Goal: Find contact information: Find contact information

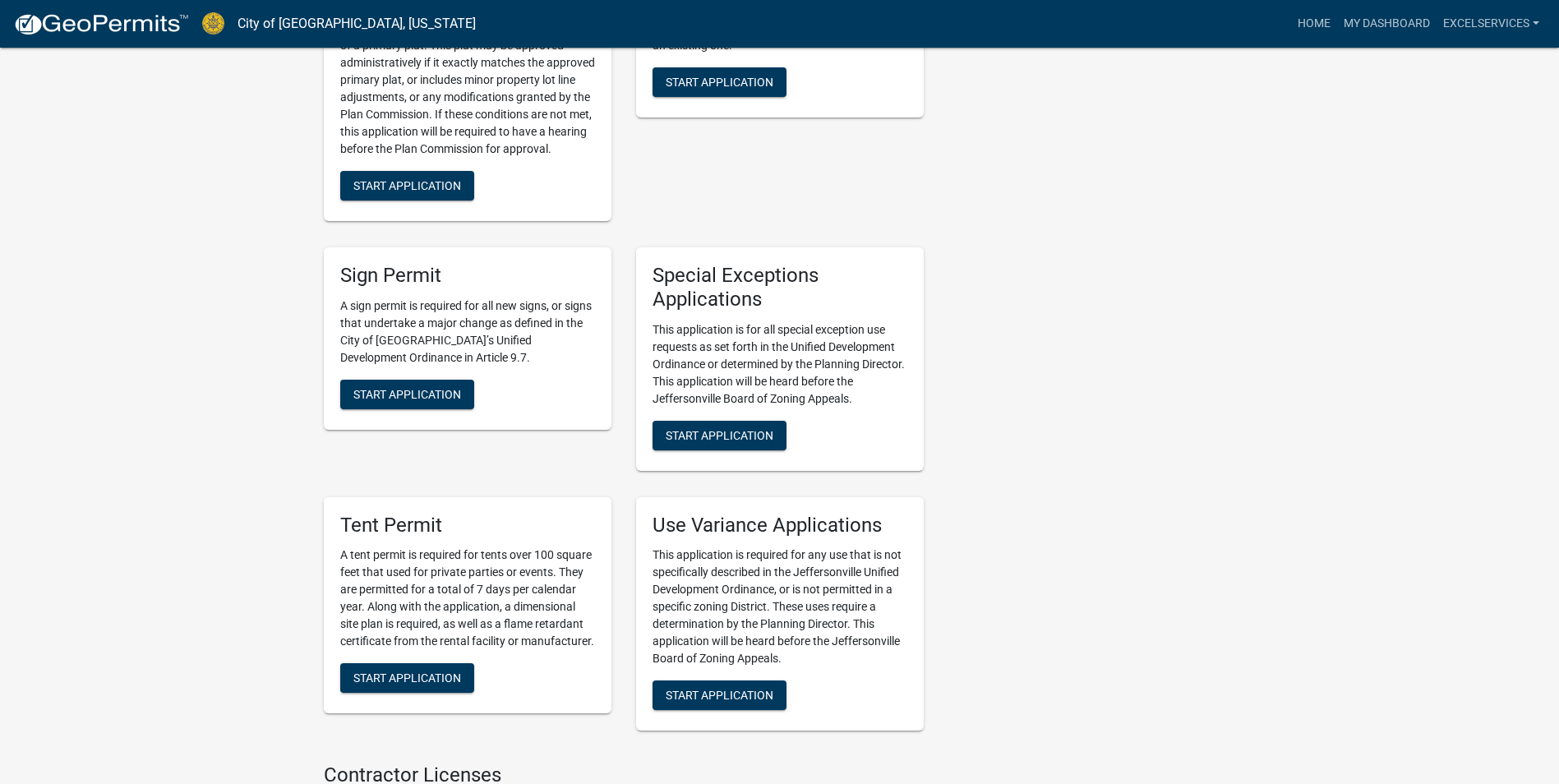
scroll to position [3685, 0]
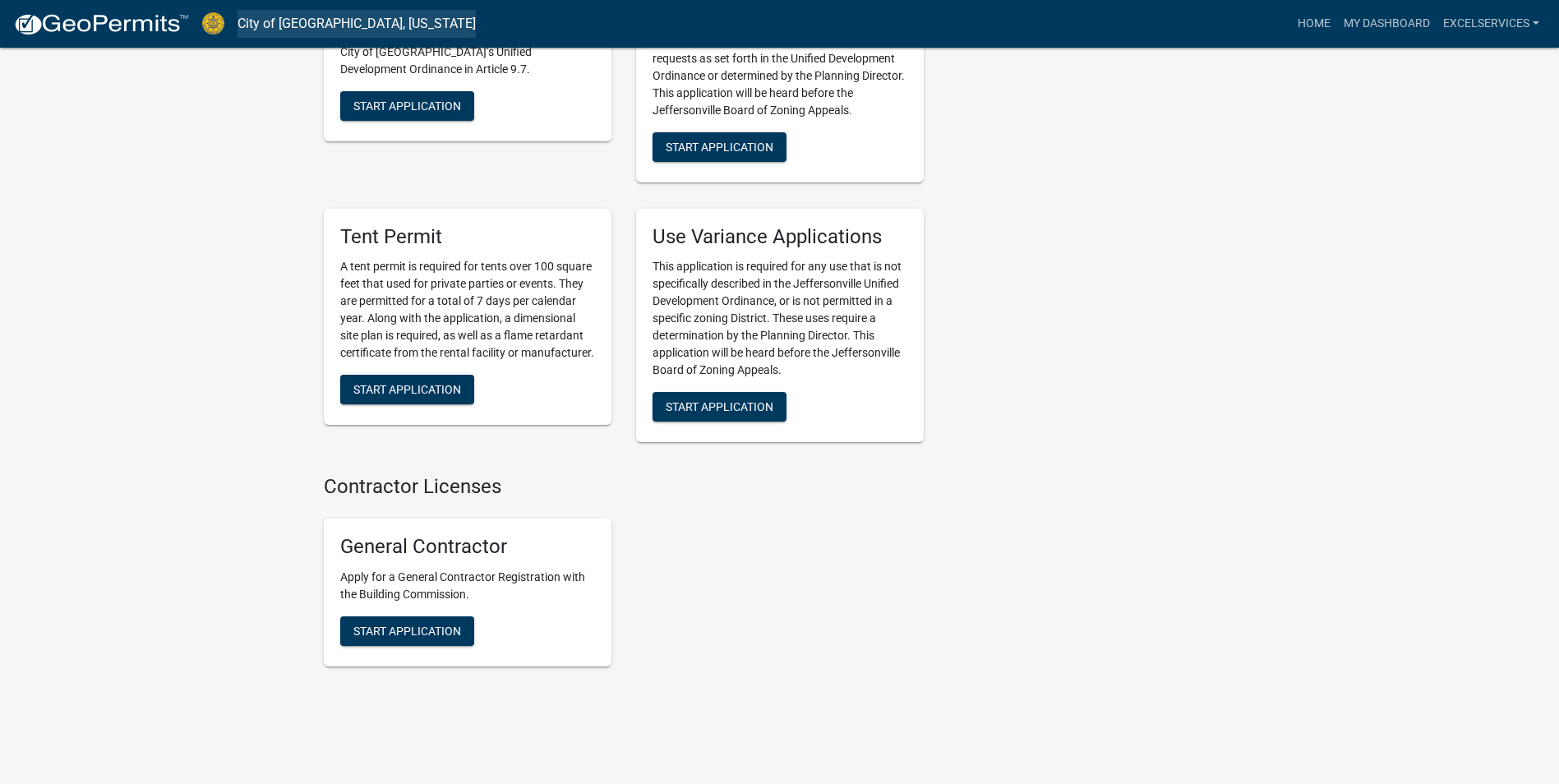
click at [300, 24] on link "City of [GEOGRAPHIC_DATA], [US_STATE]" at bounding box center [356, 23] width 238 height 28
drag, startPoint x: 124, startPoint y: 17, endPoint x: 55, endPoint y: 102, distance: 109.5
click at [1517, 23] on link "excelservices" at bounding box center [1491, 24] width 109 height 31
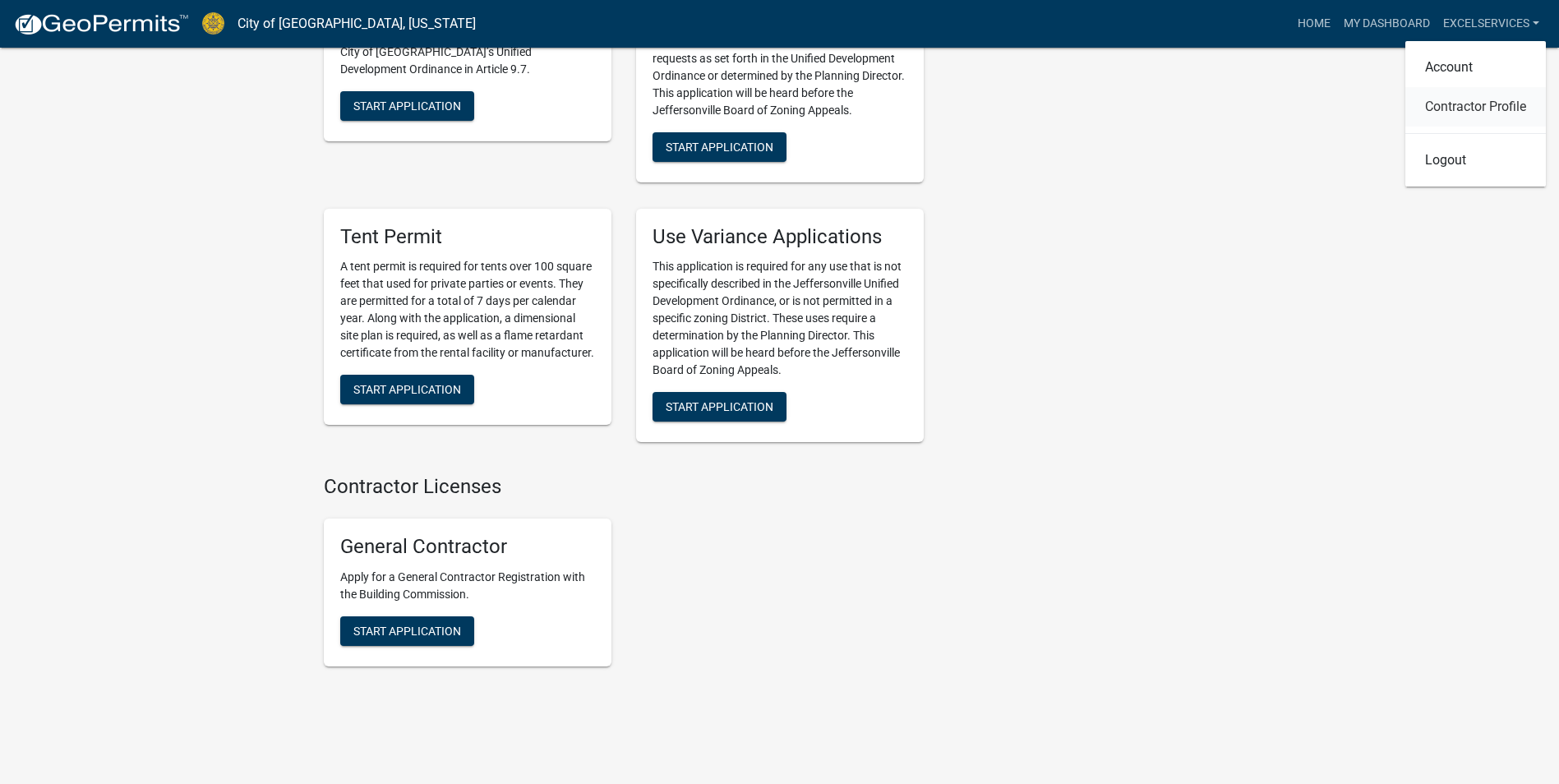
click at [1497, 108] on link "Contractor Profile" at bounding box center [1476, 106] width 141 height 40
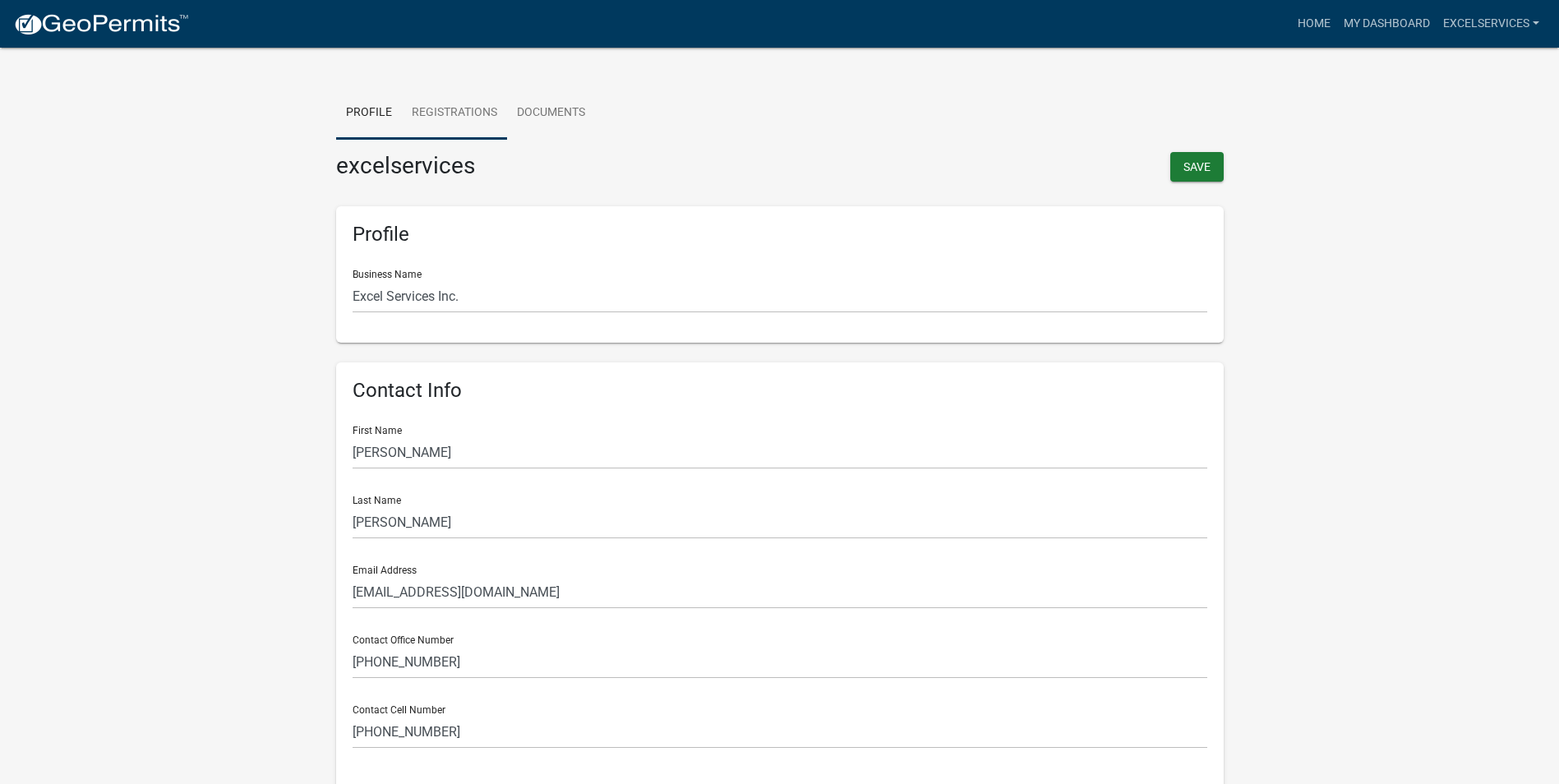
click at [441, 97] on link "Registrations" at bounding box center [454, 113] width 105 height 53
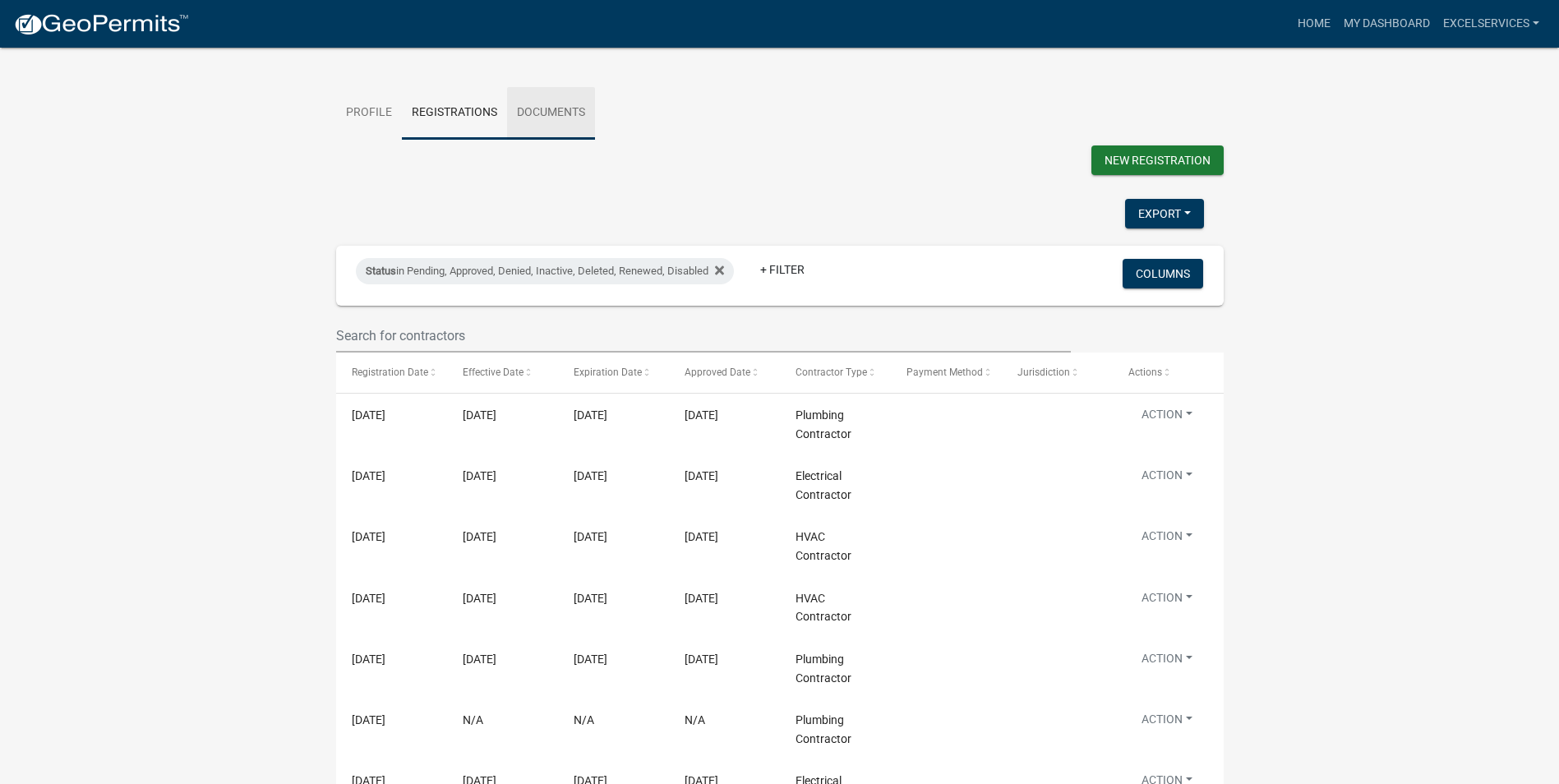
click at [551, 103] on link "Documents" at bounding box center [551, 113] width 88 height 53
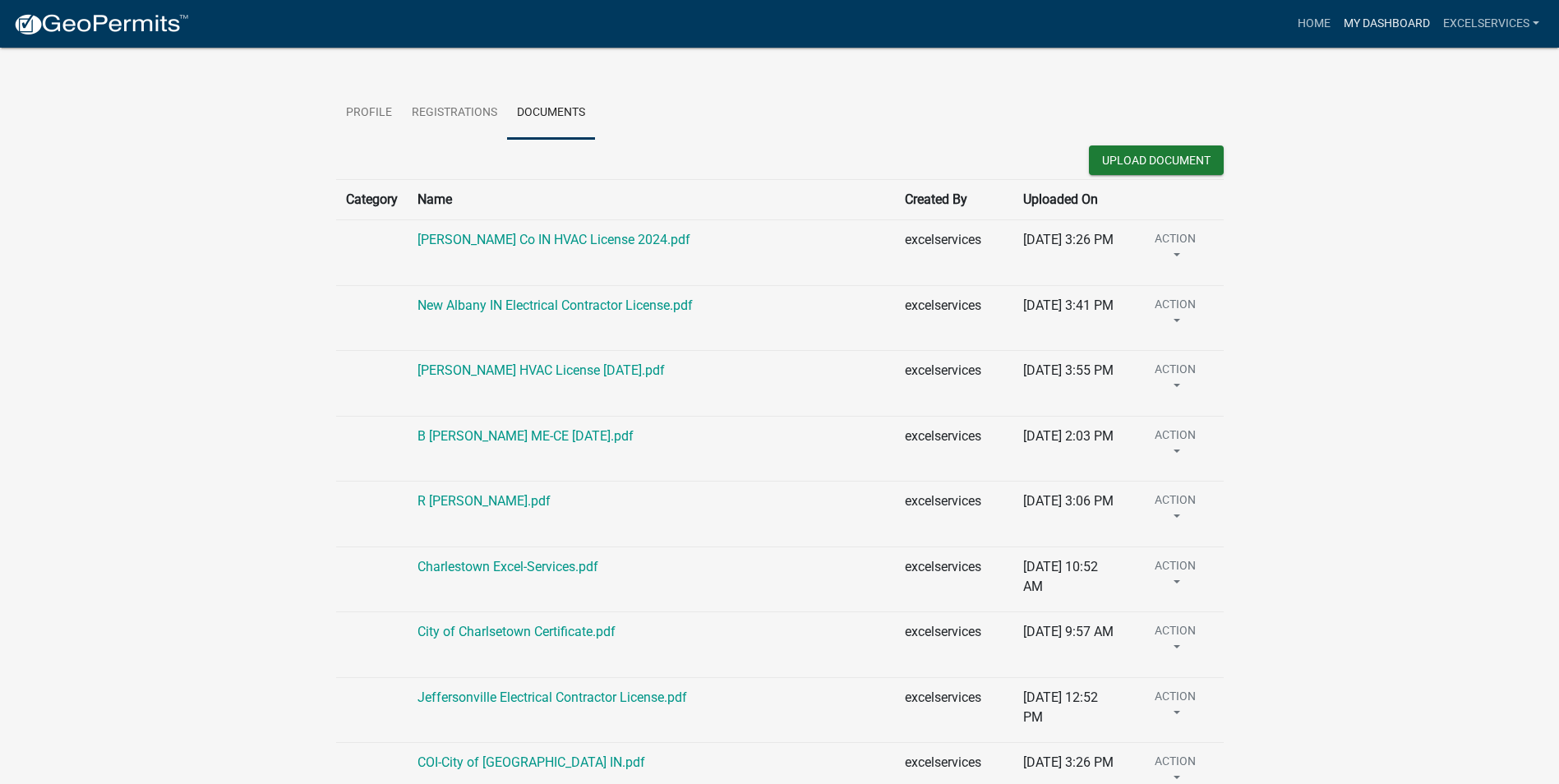
click at [1353, 22] on link "My Dashboard" at bounding box center [1386, 24] width 99 height 31
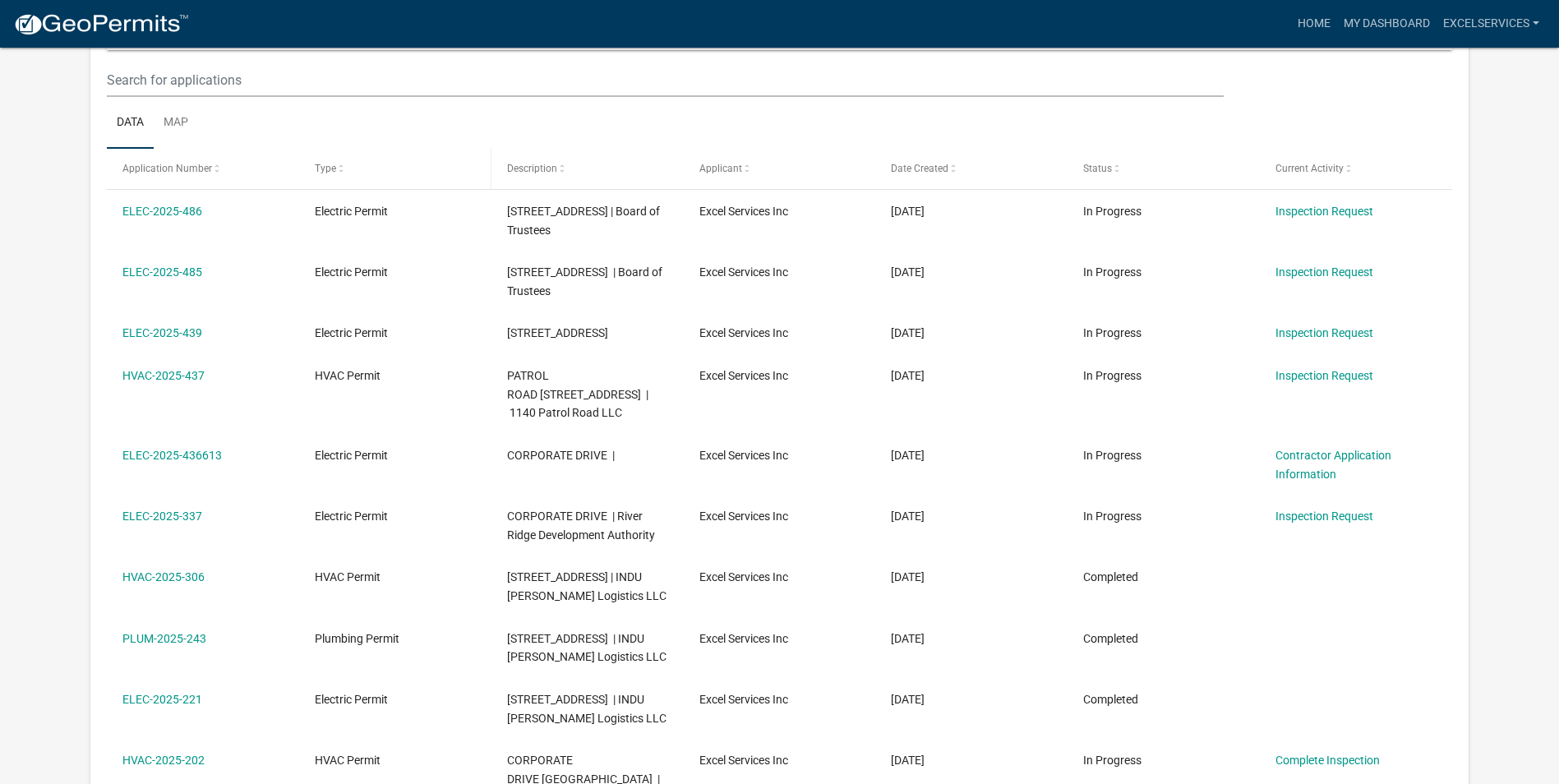
scroll to position [218, 0]
click at [41, 28] on img at bounding box center [101, 25] width 176 height 25
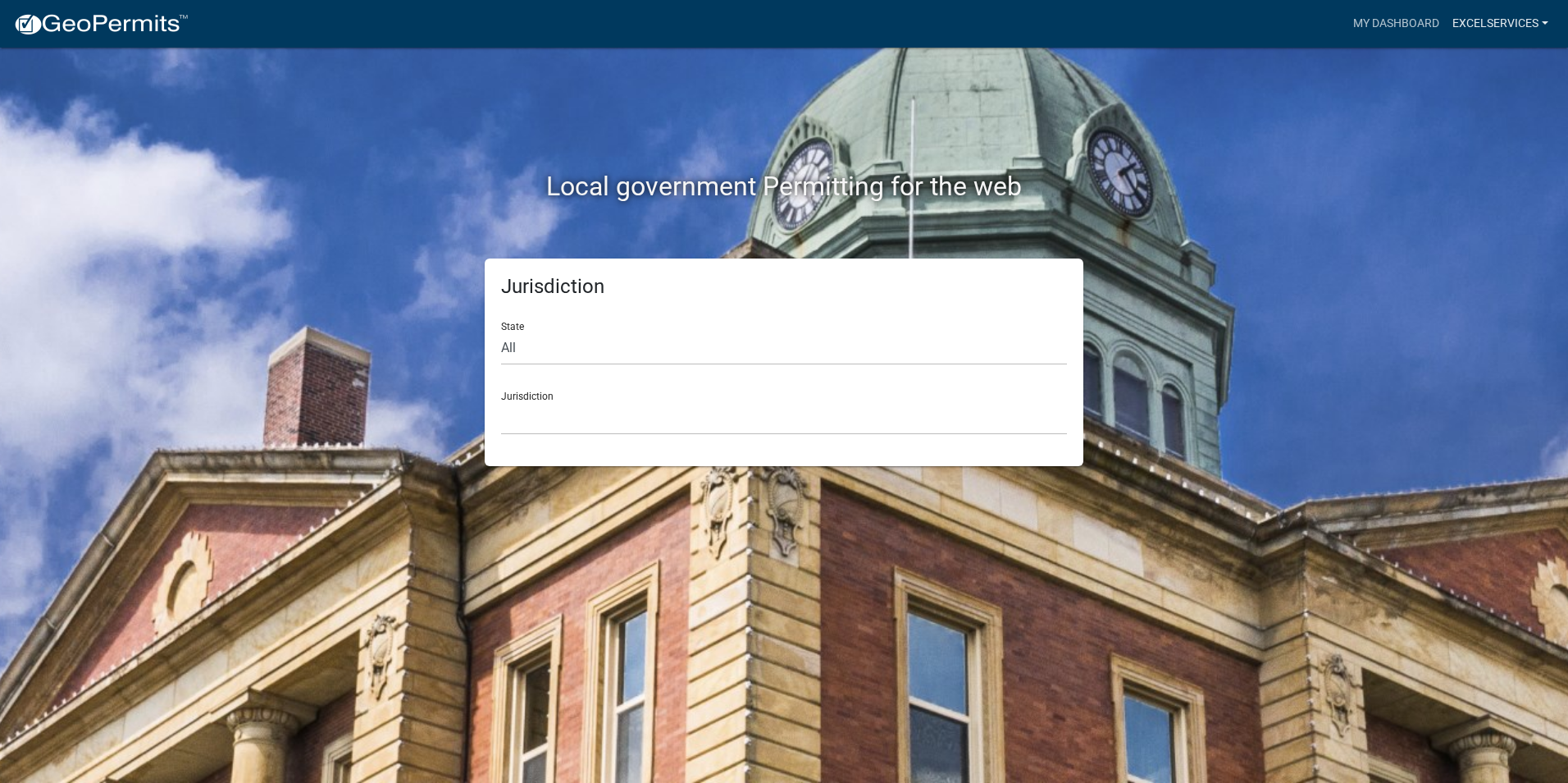
click at [1529, 13] on link "excelservices" at bounding box center [1500, 24] width 109 height 31
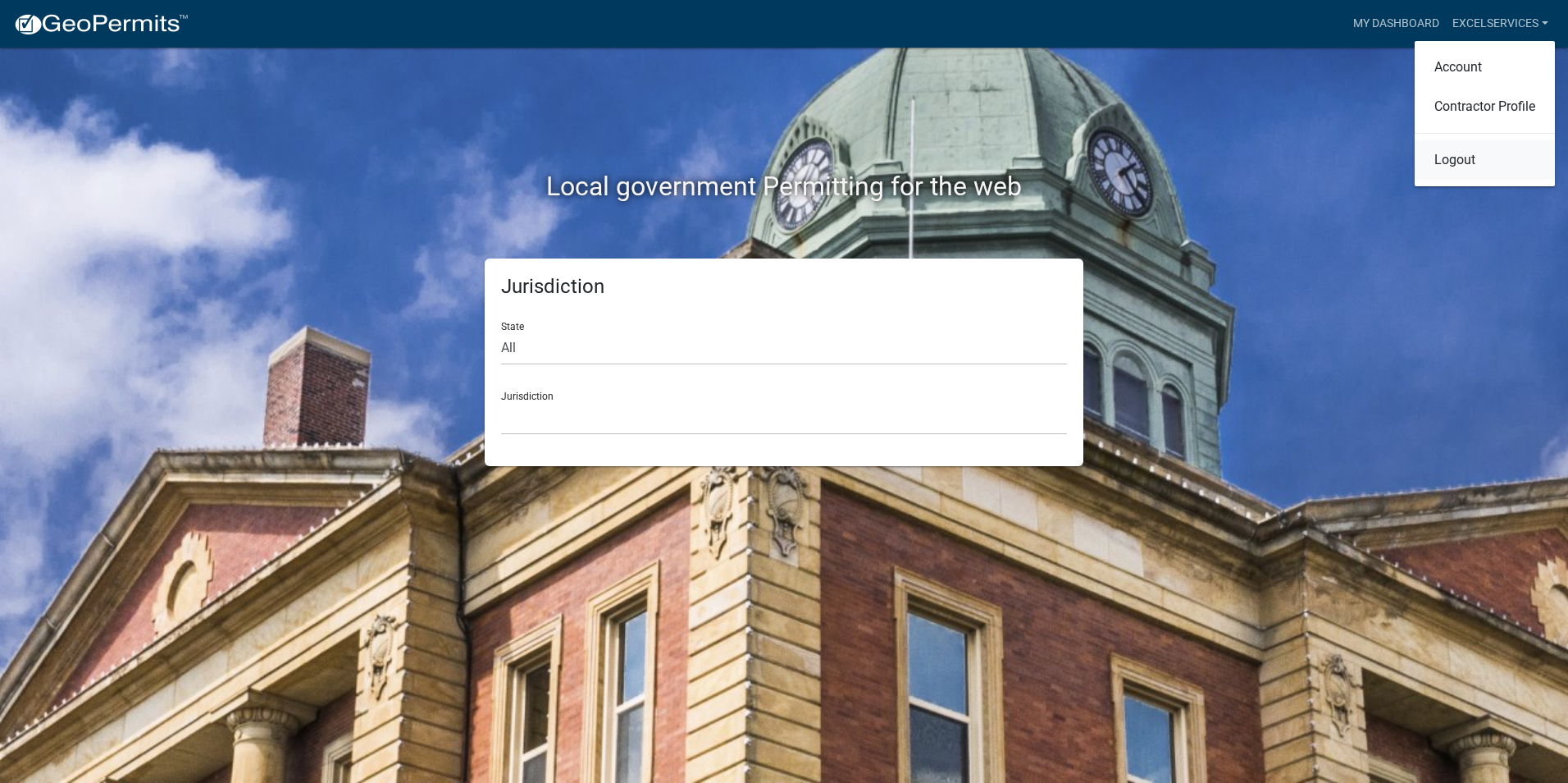
click at [1462, 162] on link "Logout" at bounding box center [1484, 160] width 141 height 39
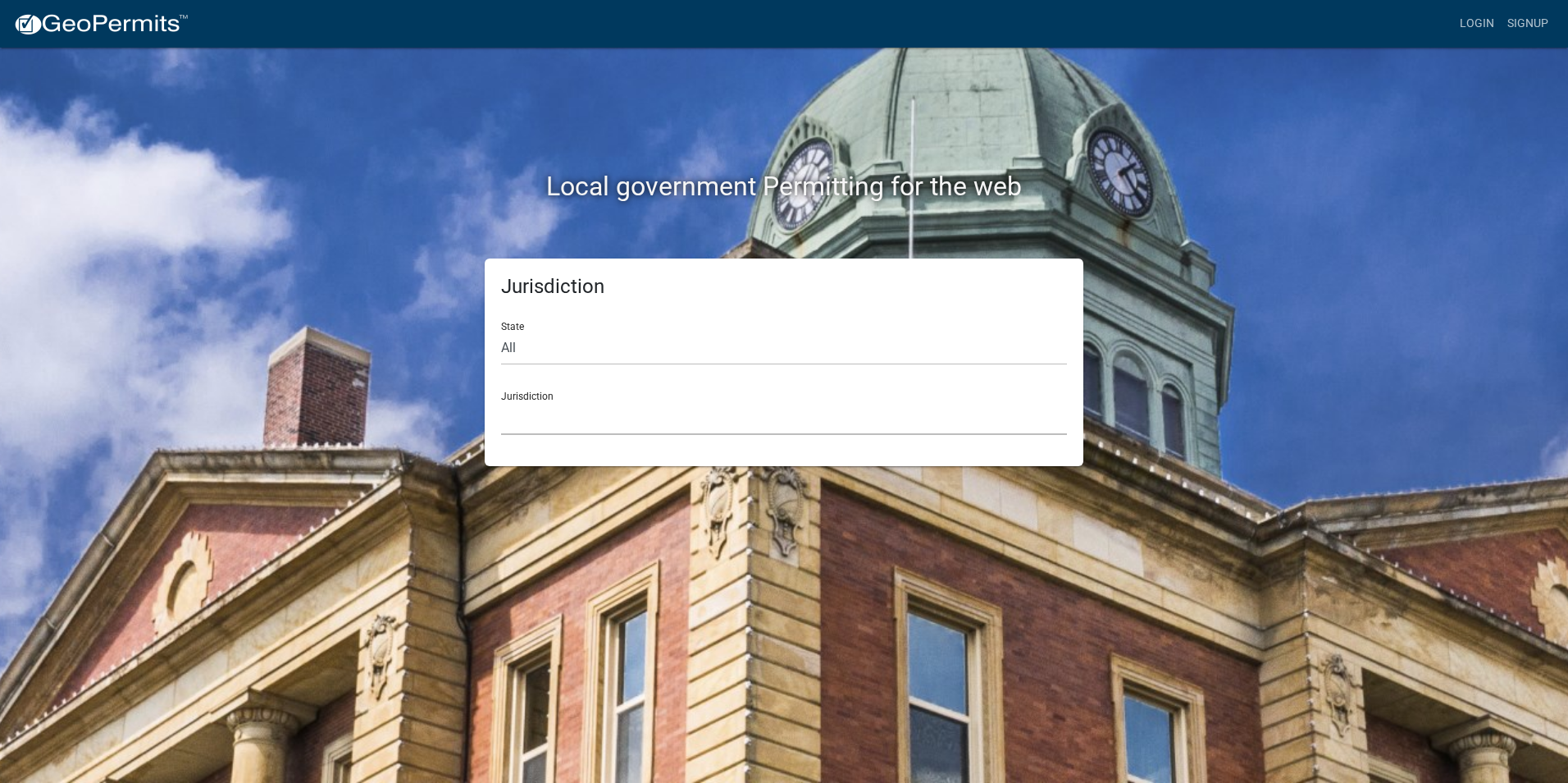
click at [554, 415] on select "[GEOGRAPHIC_DATA], [US_STATE] [GEOGRAPHIC_DATA], [US_STATE][PERSON_NAME][GEOGRA…" at bounding box center [784, 418] width 566 height 34
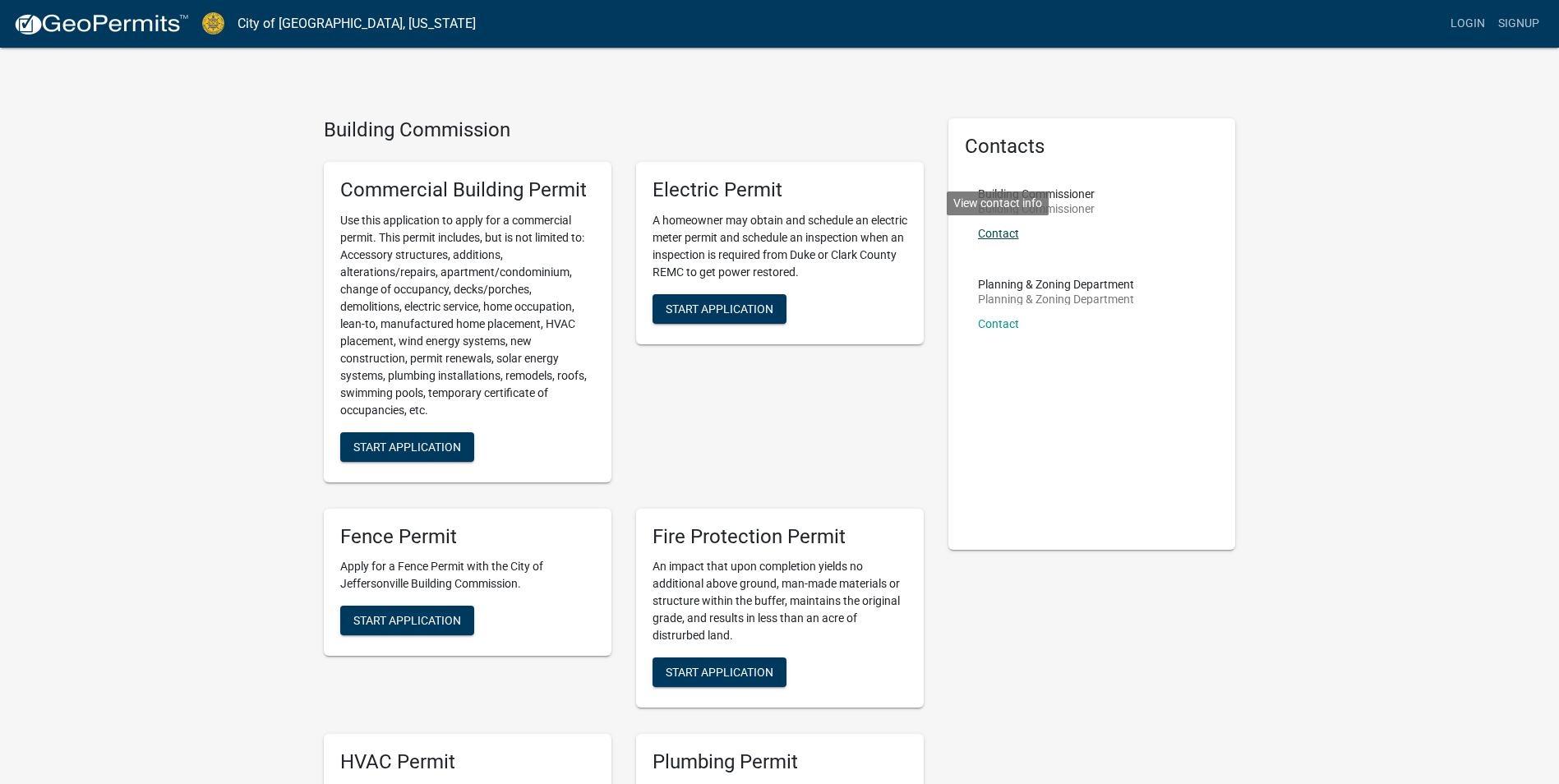
click at [1009, 233] on link "Contact" at bounding box center [998, 233] width 41 height 14
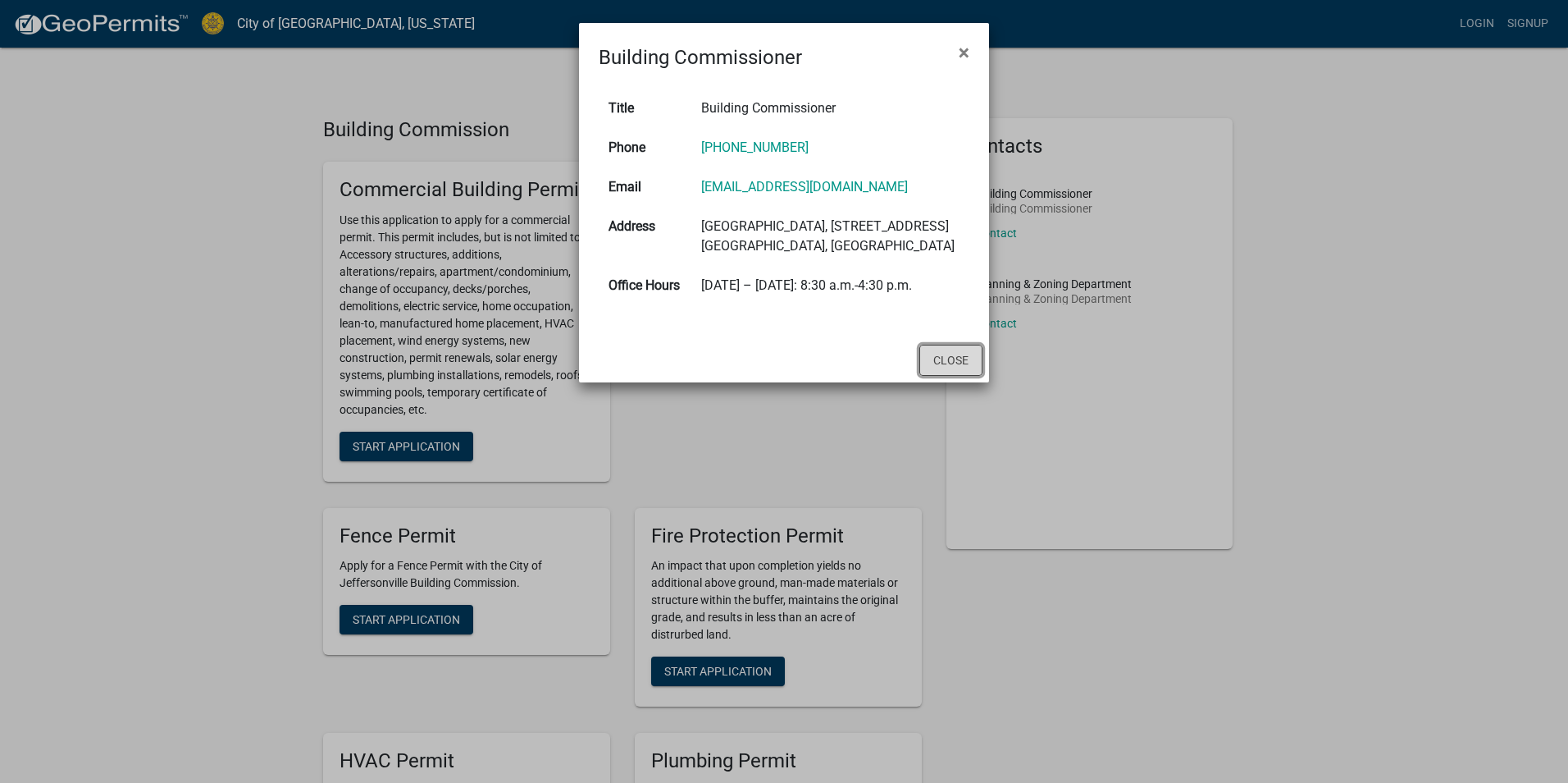
click at [965, 376] on button "Close" at bounding box center [951, 360] width 64 height 31
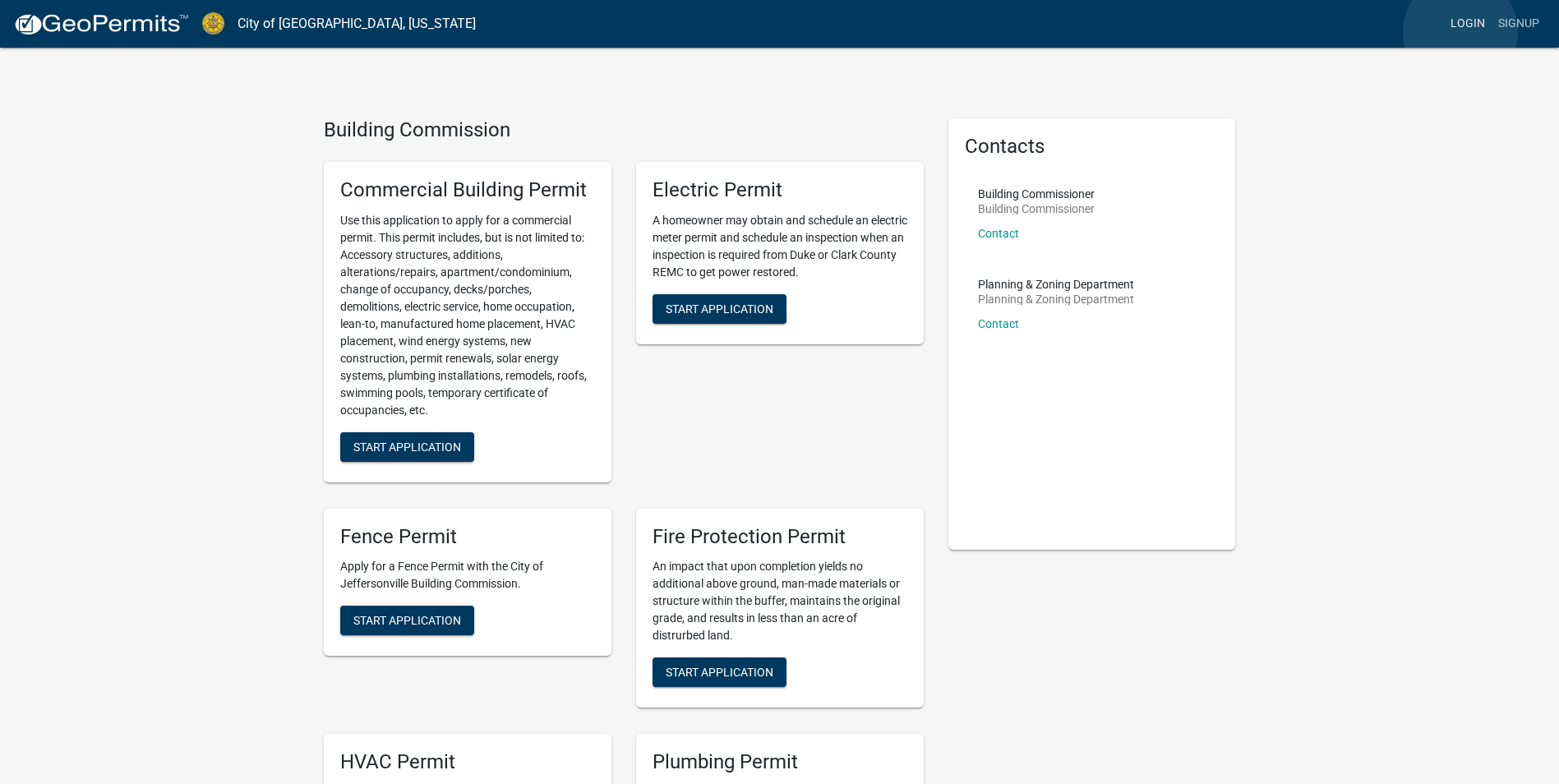
click at [1461, 32] on link "Login" at bounding box center [1467, 24] width 47 height 31
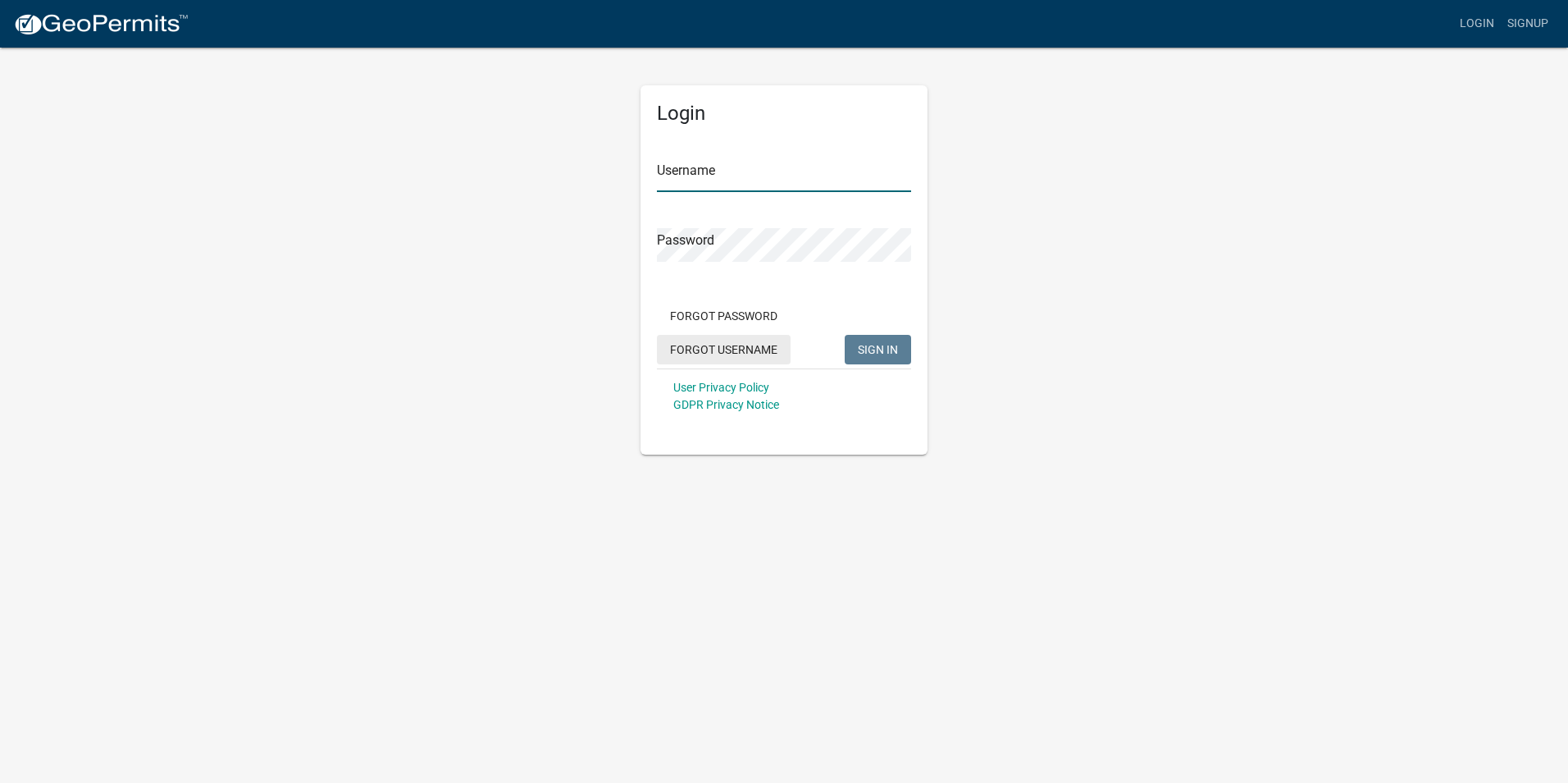
type input "excelservices"
click at [872, 348] on span "SIGN IN" at bounding box center [878, 349] width 40 height 13
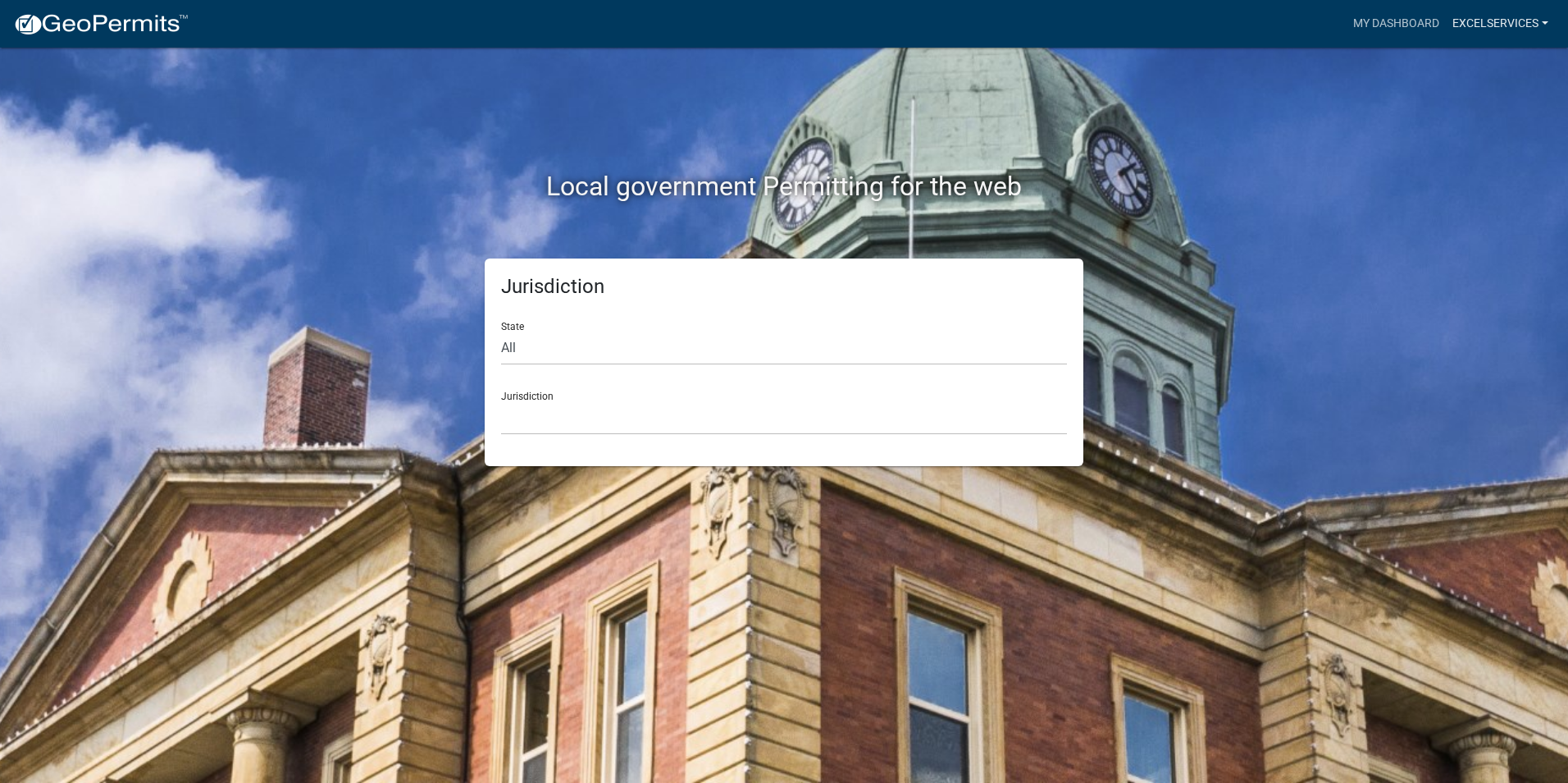
click at [1473, 27] on link "excelservices" at bounding box center [1500, 24] width 109 height 31
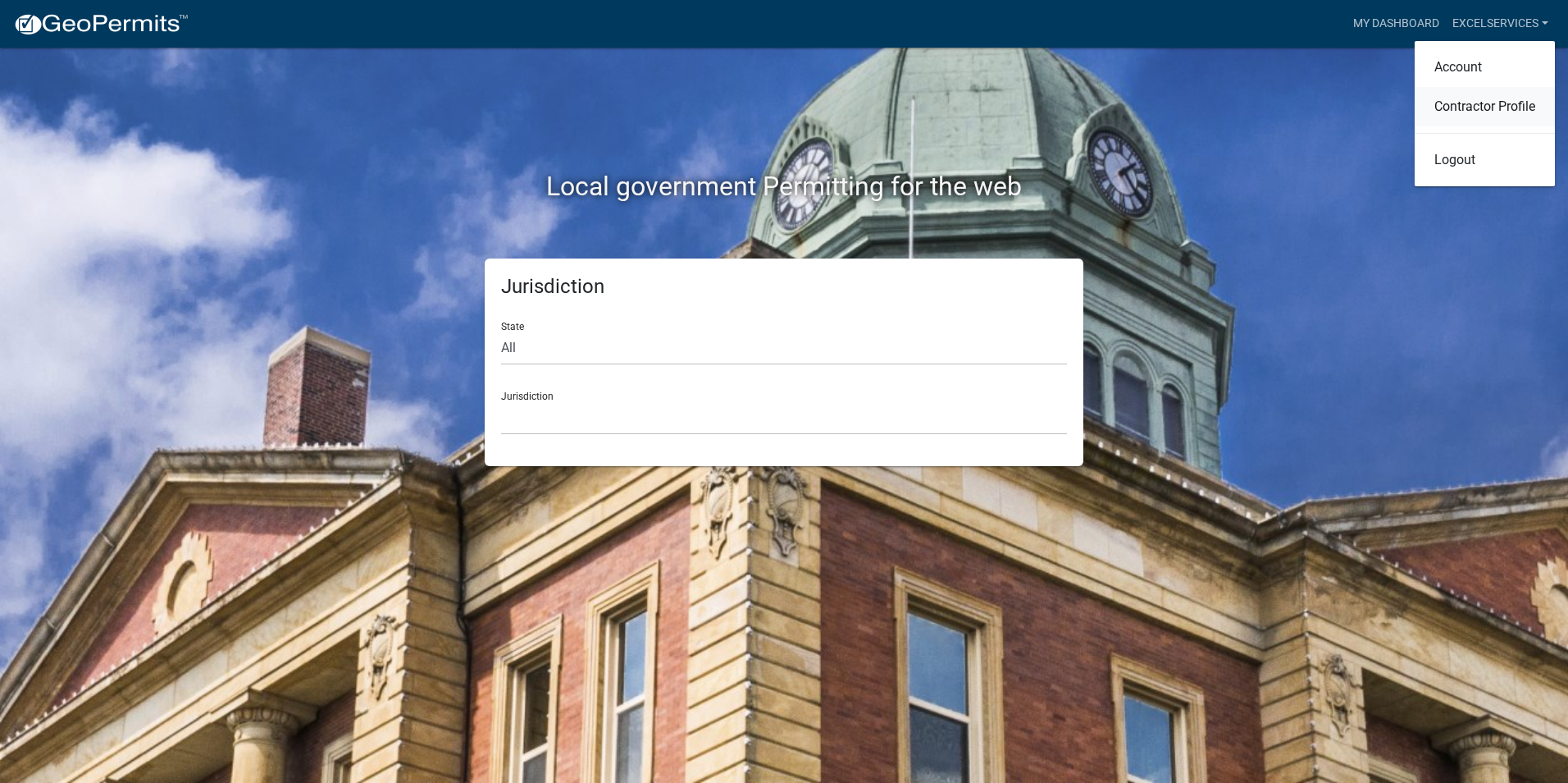
click at [1459, 107] on link "Contractor Profile" at bounding box center [1484, 106] width 141 height 39
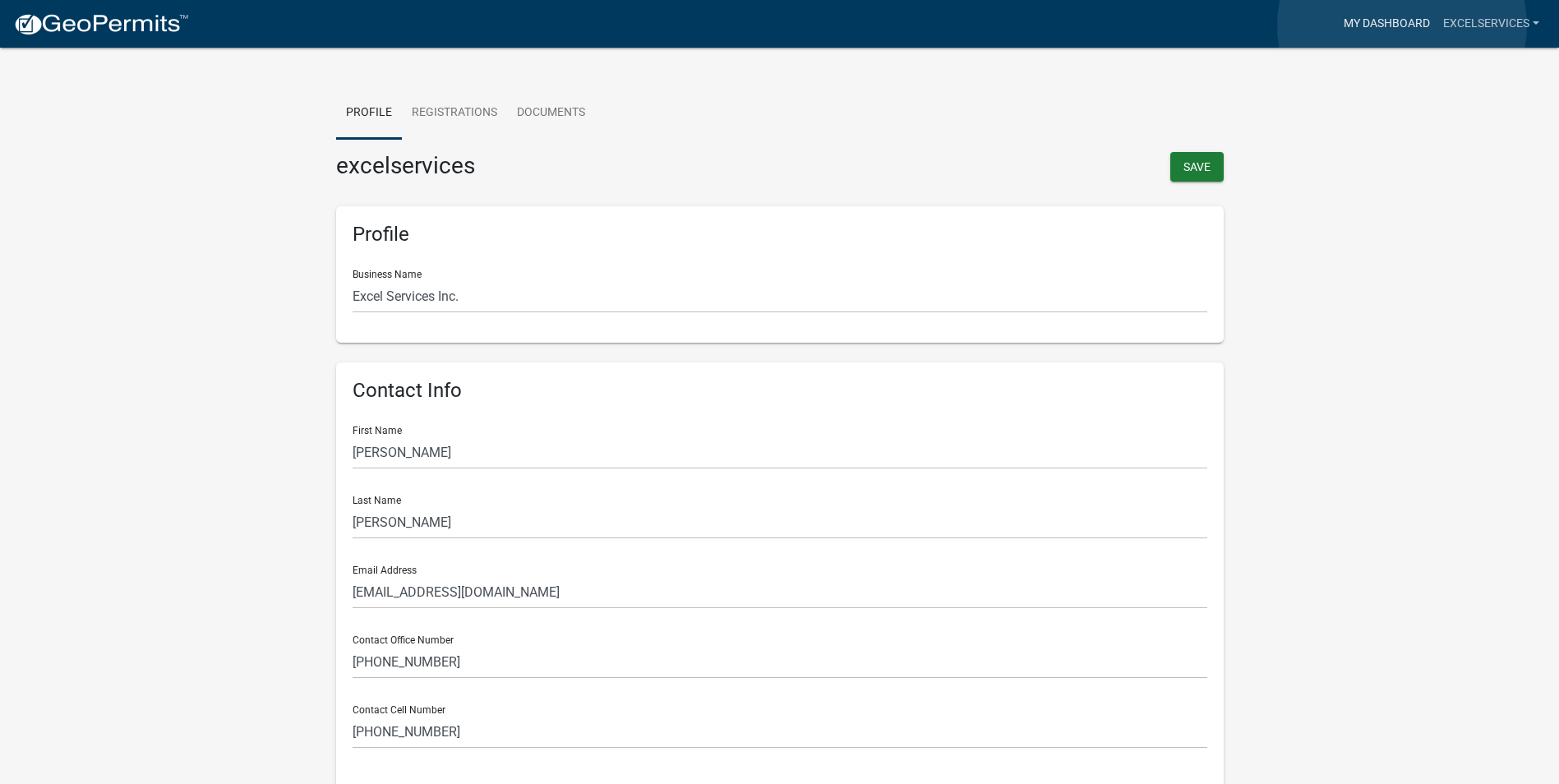
click at [1402, 25] on link "My Dashboard" at bounding box center [1386, 24] width 99 height 31
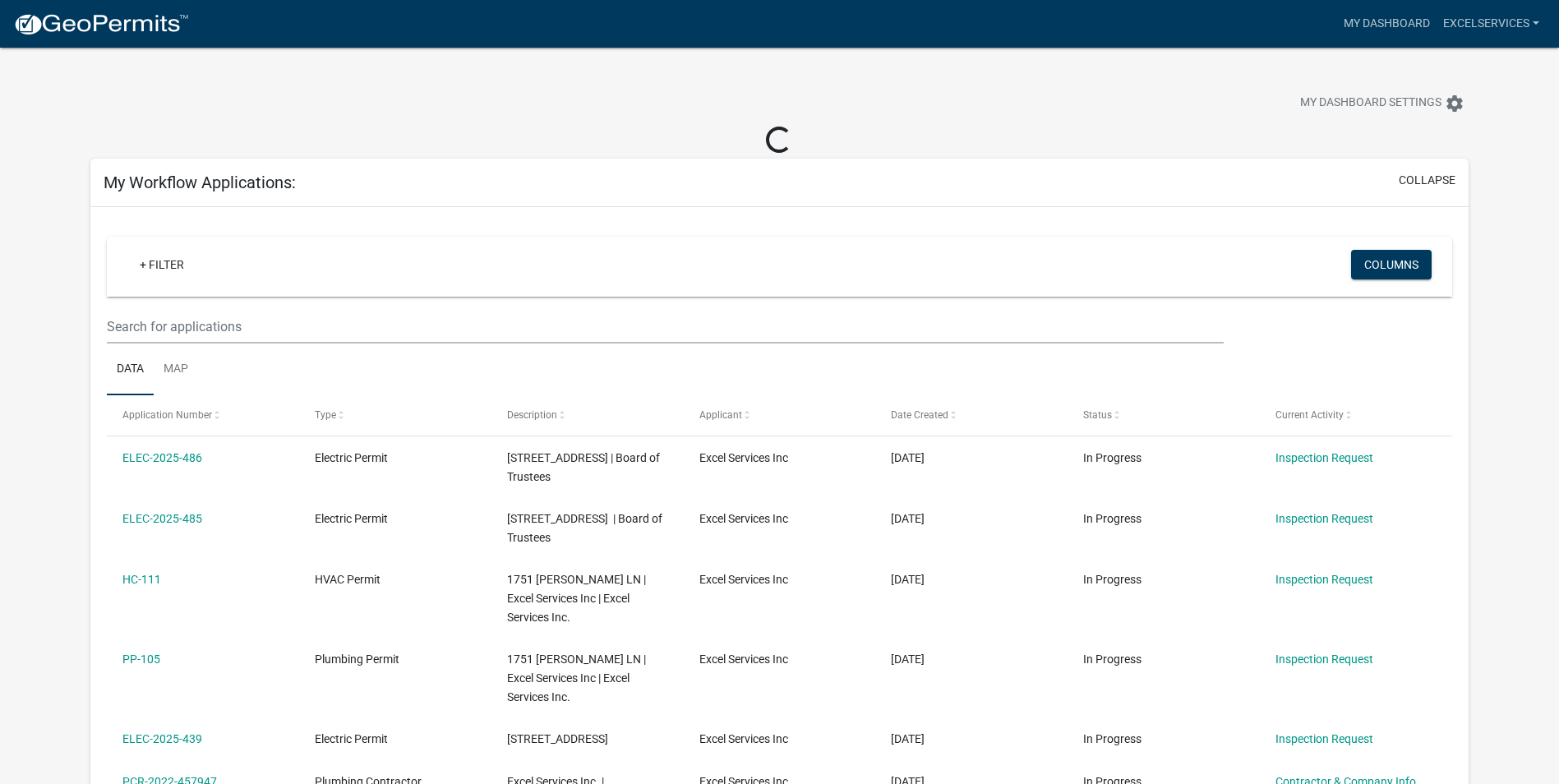
click at [37, 33] on img at bounding box center [101, 25] width 176 height 25
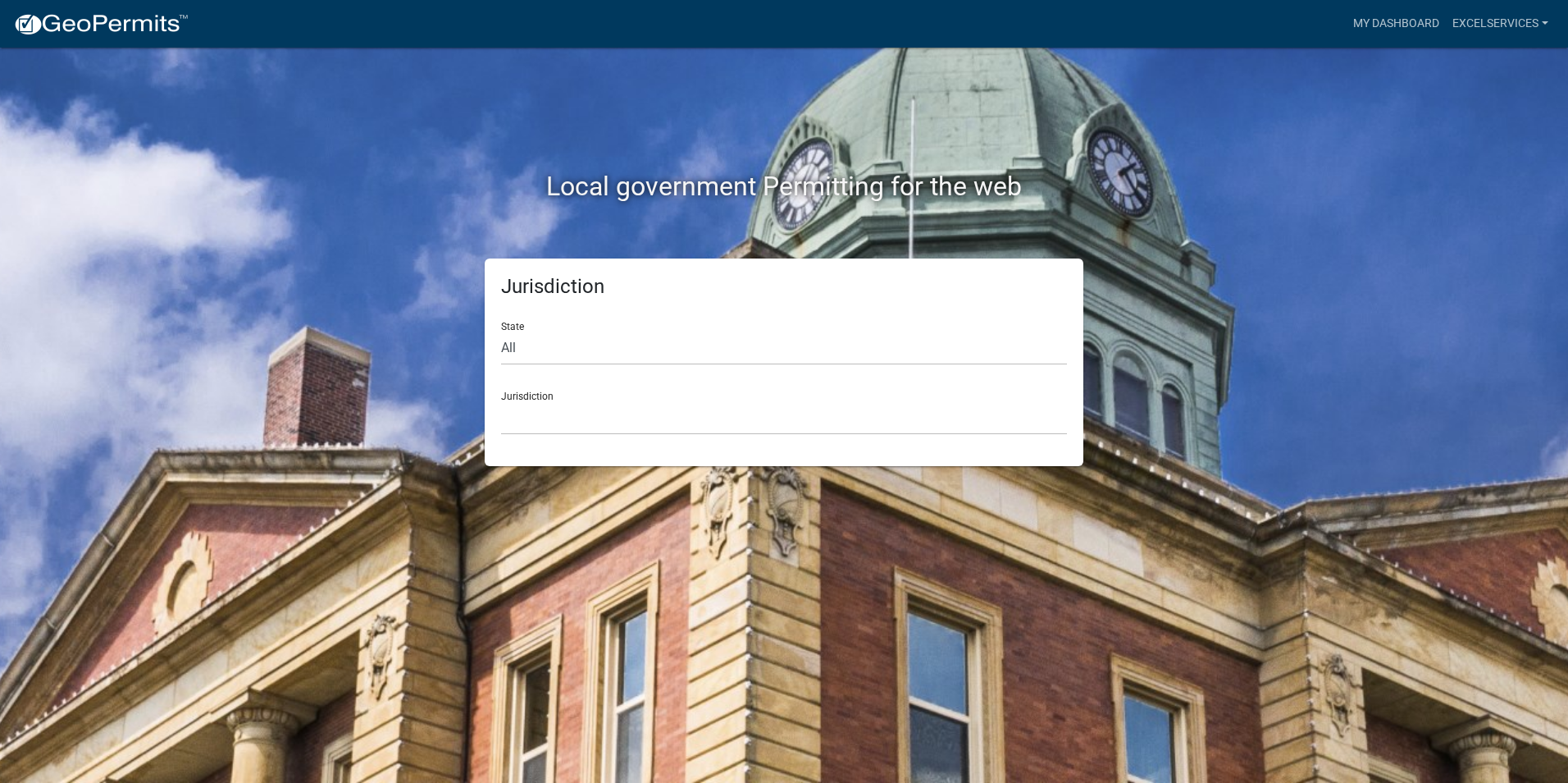
click at [831, 397] on div "Jurisdiction [GEOGRAPHIC_DATA], [US_STATE] [GEOGRAPHIC_DATA], [US_STATE][PERSON…" at bounding box center [784, 406] width 566 height 57
click at [816, 421] on select "[GEOGRAPHIC_DATA], [US_STATE] [GEOGRAPHIC_DATA], [US_STATE][PERSON_NAME][GEOGRA…" at bounding box center [784, 418] width 566 height 34
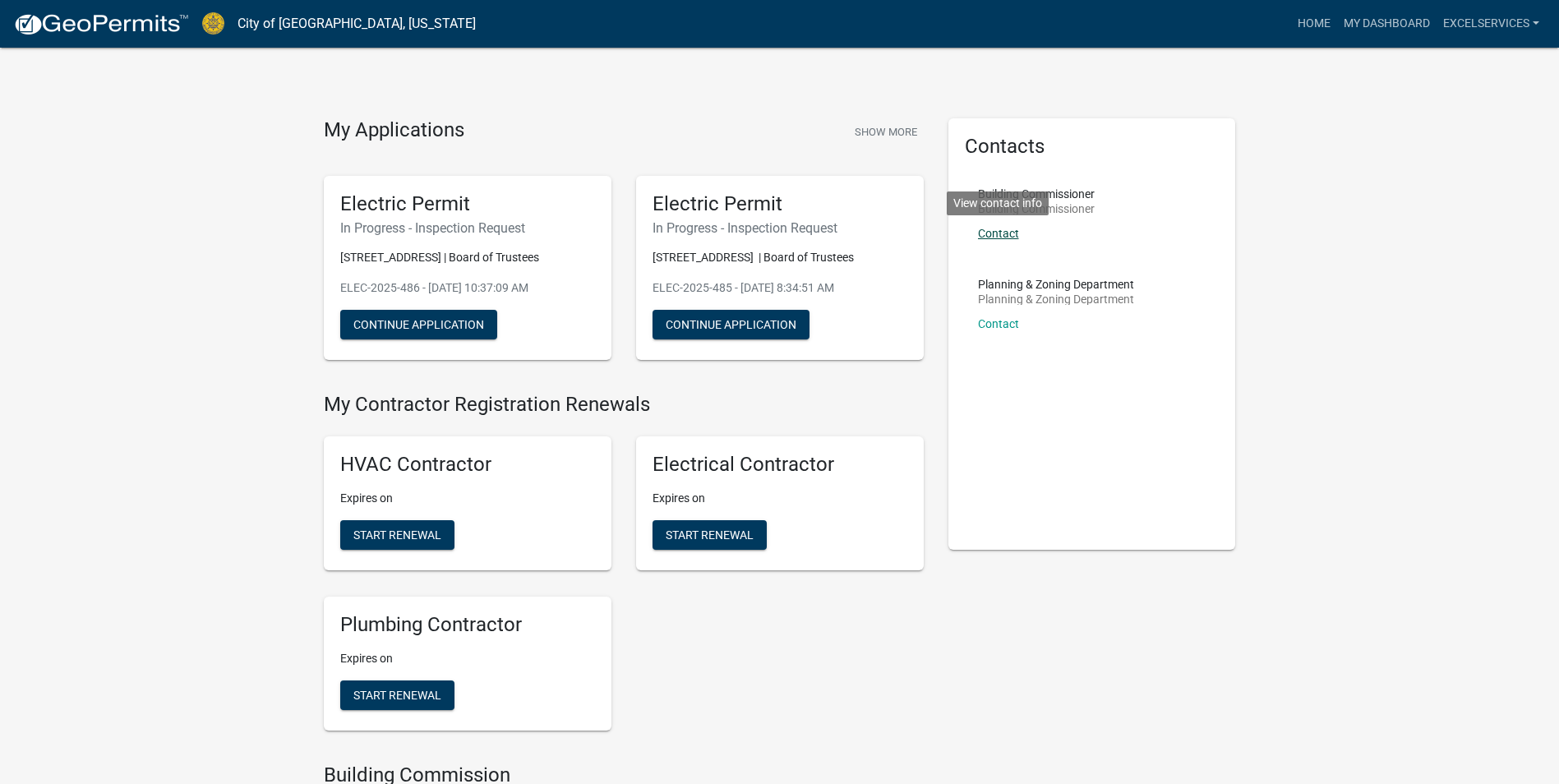
click at [1001, 230] on link "Contact" at bounding box center [998, 233] width 41 height 14
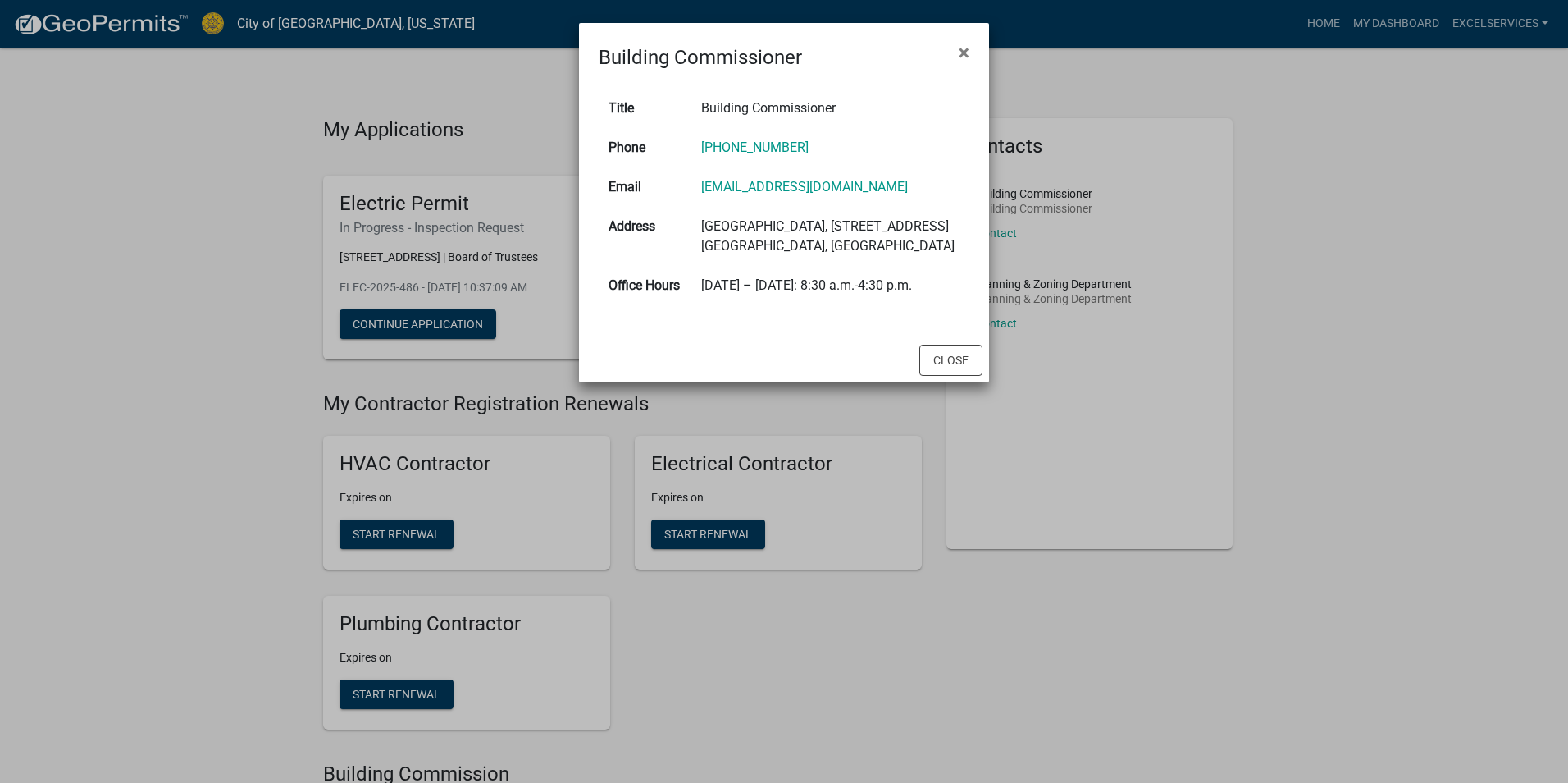
click at [1535, 321] on ngb-modal-window "Building Commissioner × Title Building Commissioner Phone [PHONE_NUMBER] Email …" at bounding box center [784, 391] width 1568 height 783
